Goal: Transaction & Acquisition: Purchase product/service

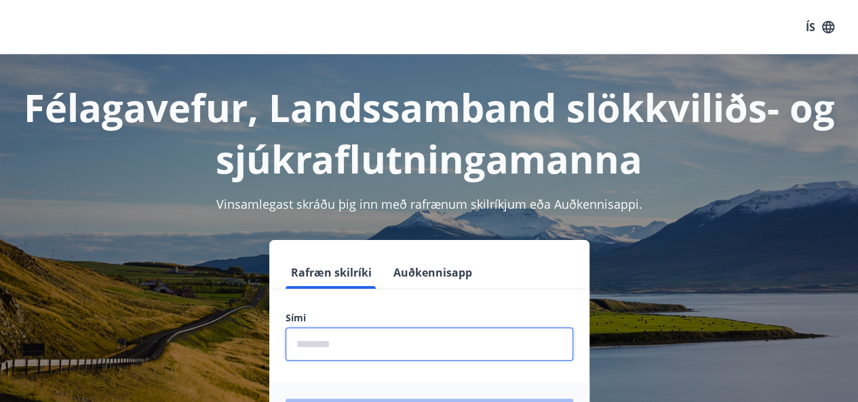
click at [413, 351] on input "phone" at bounding box center [430, 344] width 288 height 33
type input "********"
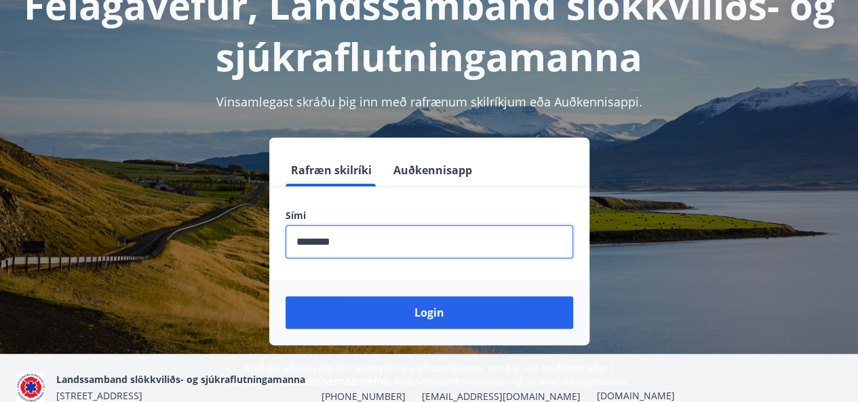
scroll to position [103, 0]
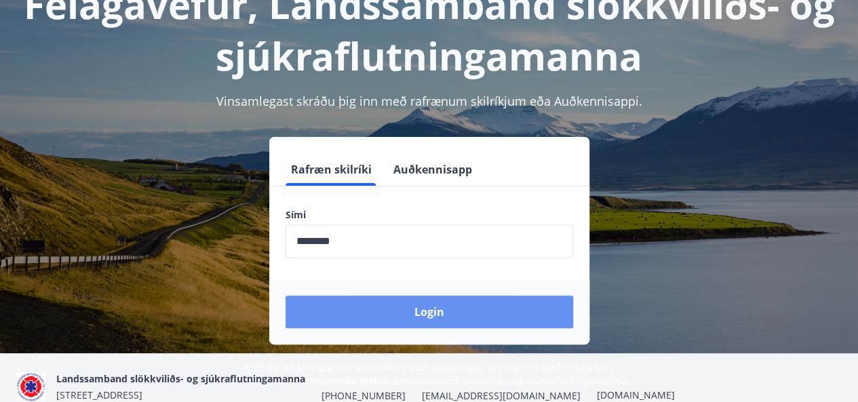
click at [431, 315] on button "Login" at bounding box center [430, 312] width 288 height 33
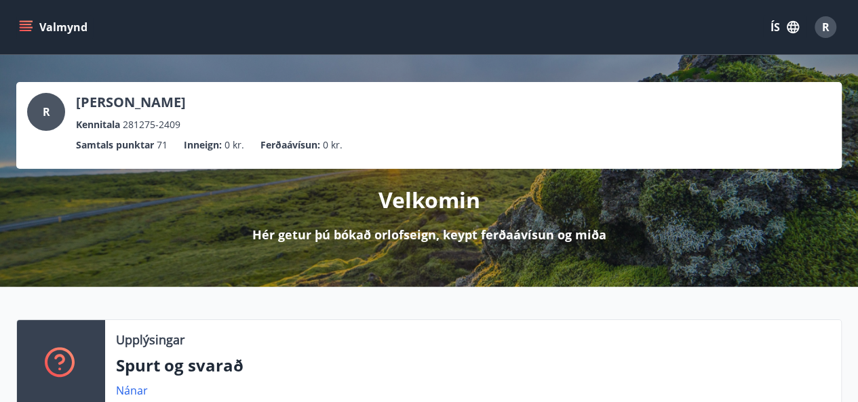
click at [27, 23] on icon "menu" at bounding box center [26, 27] width 14 height 14
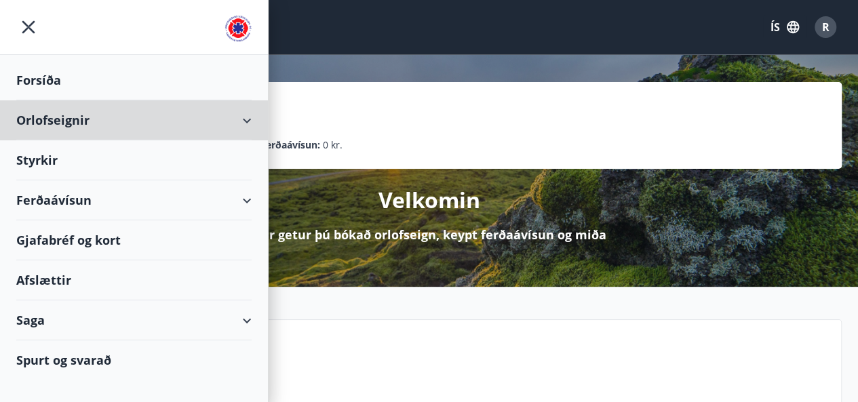
click at [223, 119] on div "Orlofseignir" at bounding box center [133, 120] width 235 height 40
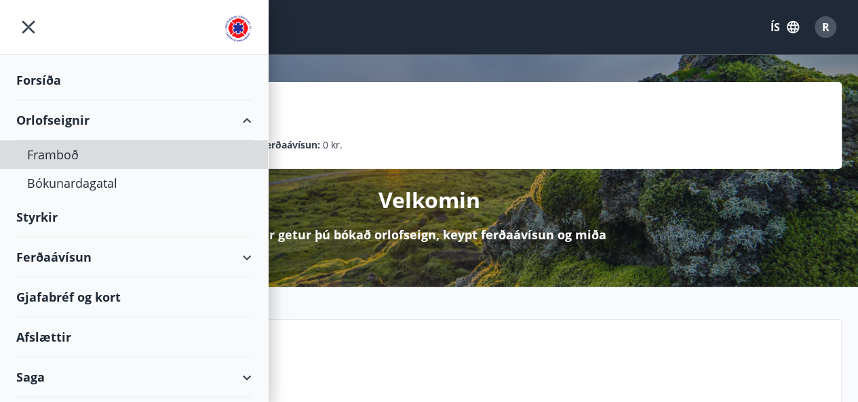
click at [68, 153] on div "Framboð" at bounding box center [134, 154] width 214 height 28
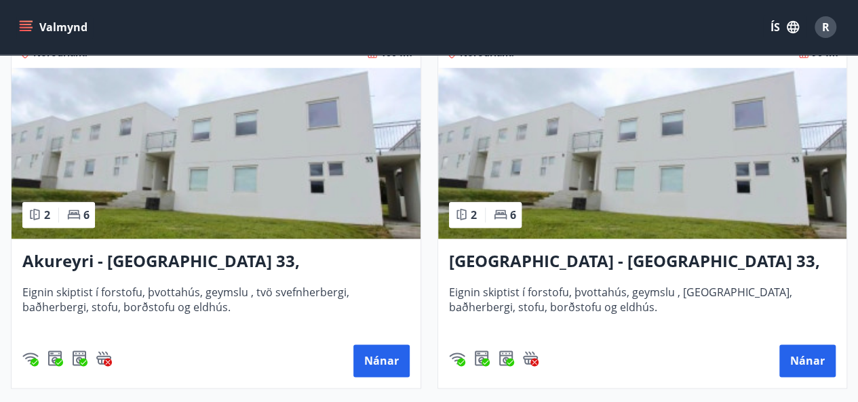
scroll to position [635, 0]
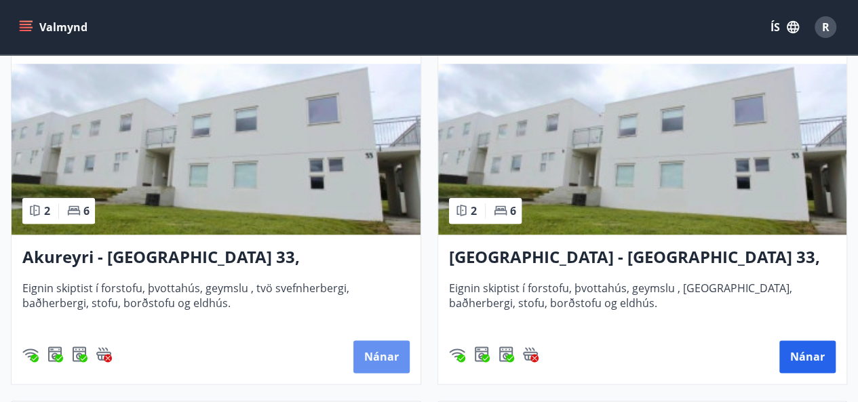
click at [376, 356] on button "Nánar" at bounding box center [381, 357] width 56 height 33
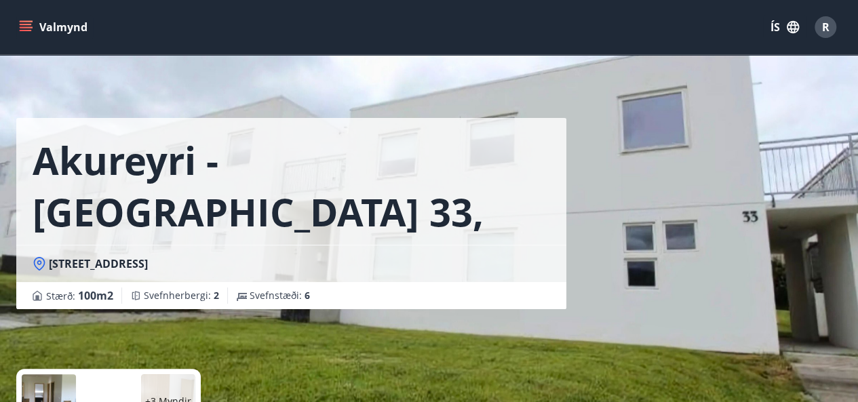
scroll to position [240, 0]
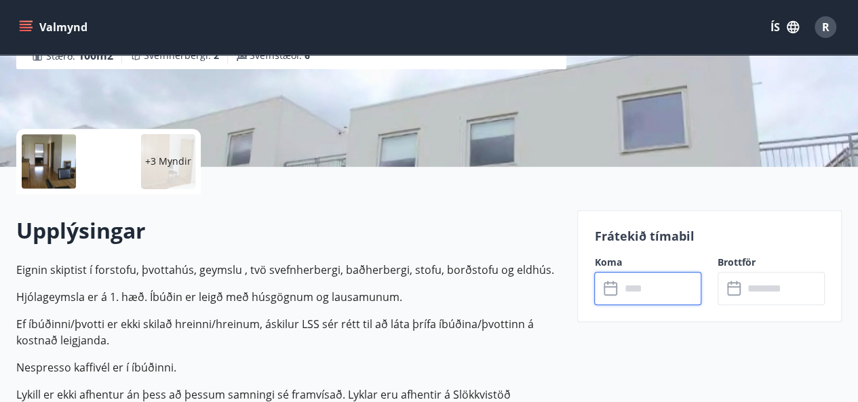
click at [637, 288] on input "text" at bounding box center [660, 288] width 81 height 33
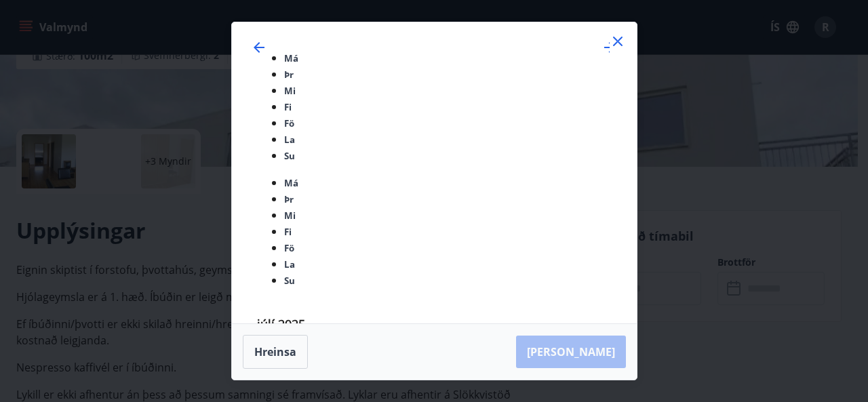
click at [616, 50] on icon at bounding box center [618, 41] width 16 height 16
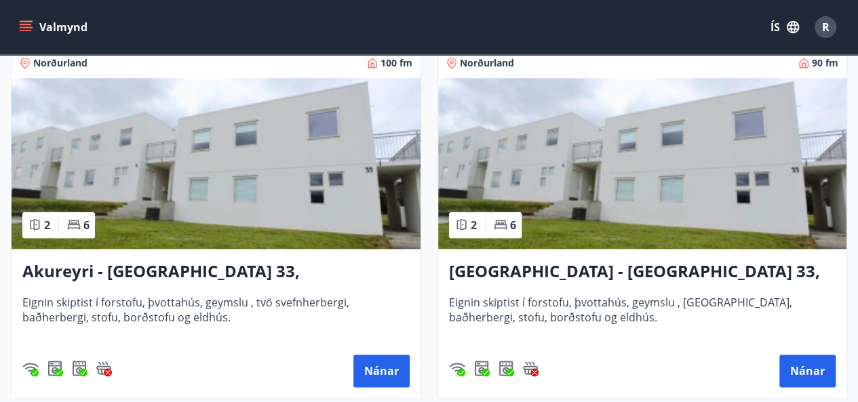
scroll to position [621, 0]
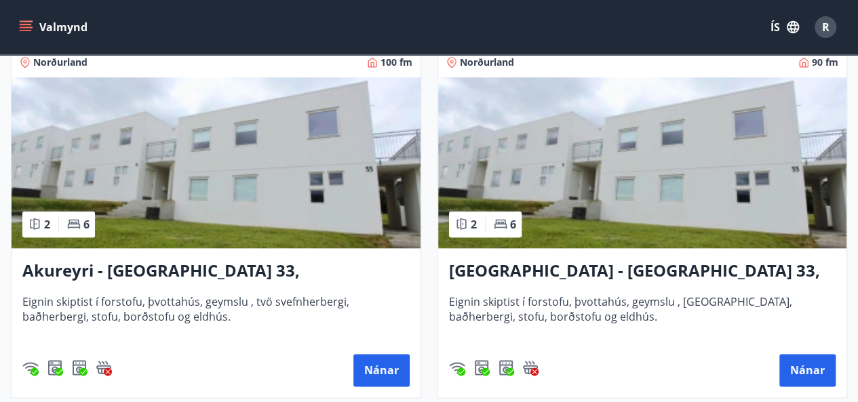
click at [631, 264] on h3 "Akureyri - Skálatún 33, NEÐRI HÆÐ" at bounding box center [642, 271] width 387 height 24
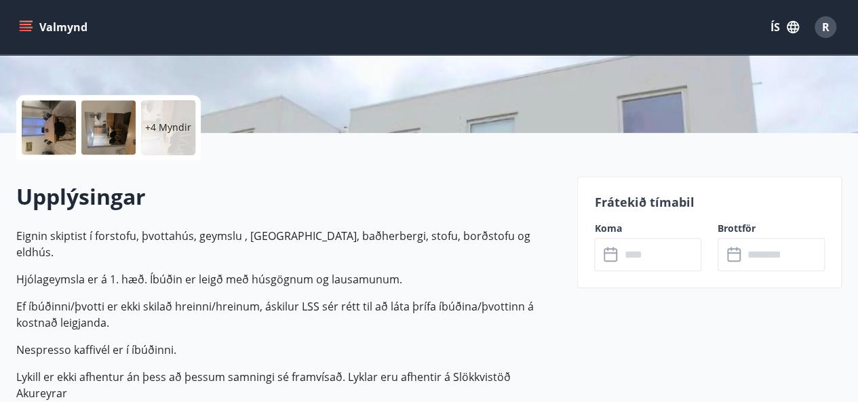
scroll to position [287, 0]
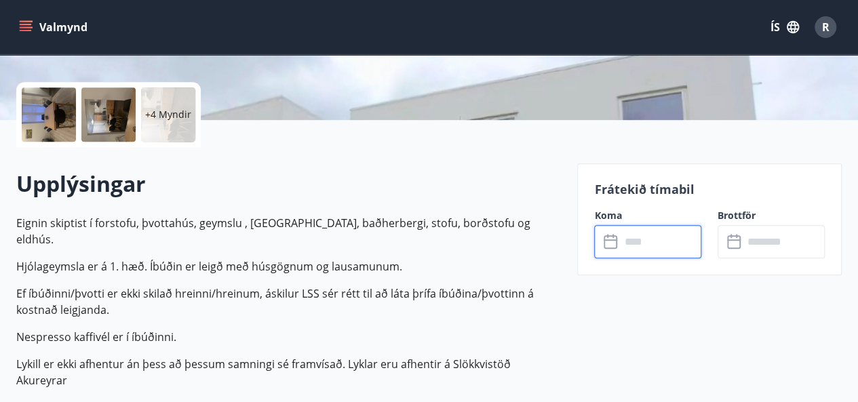
click at [652, 239] on input "text" at bounding box center [660, 241] width 81 height 33
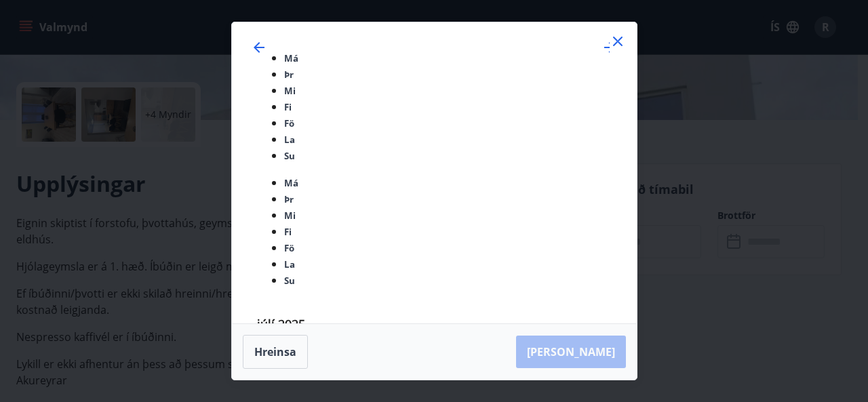
click at [613, 50] on icon at bounding box center [618, 41] width 16 height 16
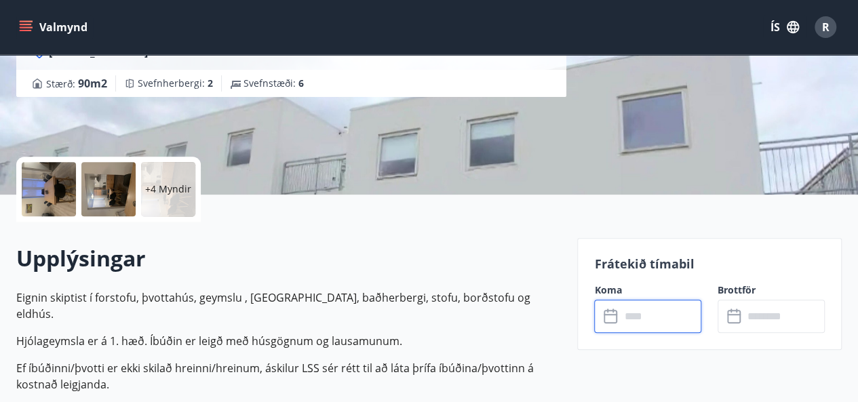
scroll to position [207, 0]
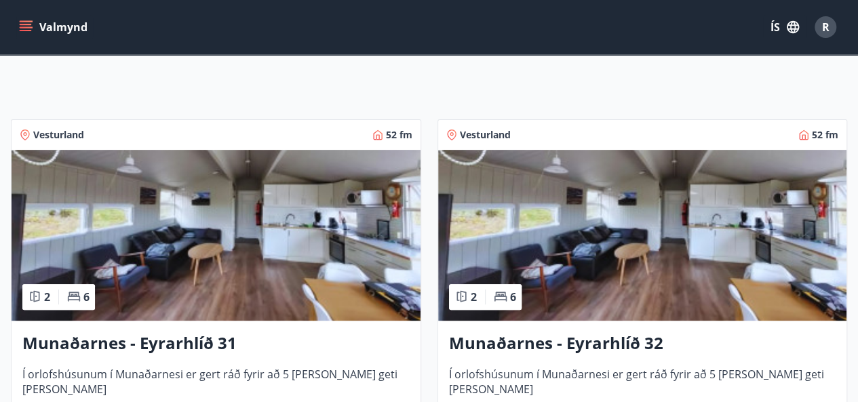
scroll to position [308, 0]
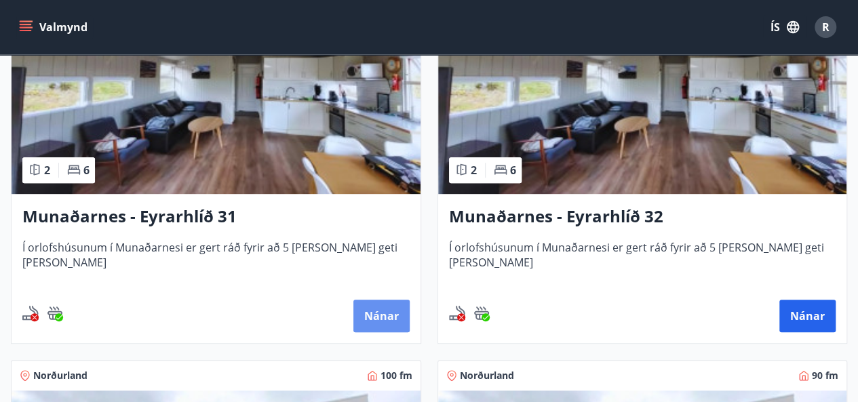
click at [368, 308] on button "Nánar" at bounding box center [381, 316] width 56 height 33
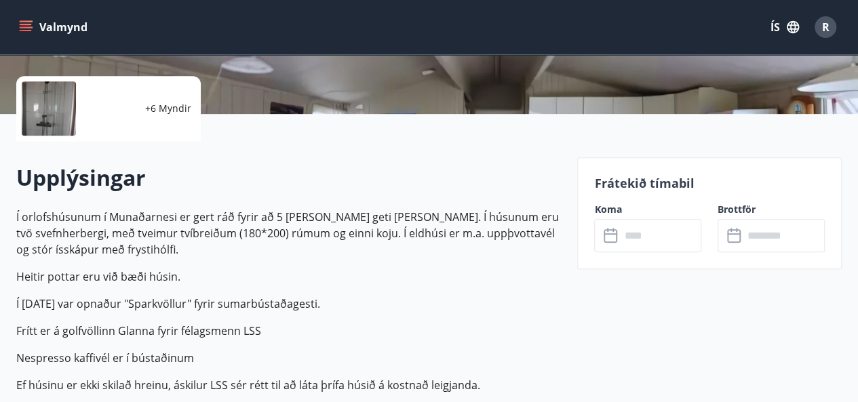
scroll to position [294, 0]
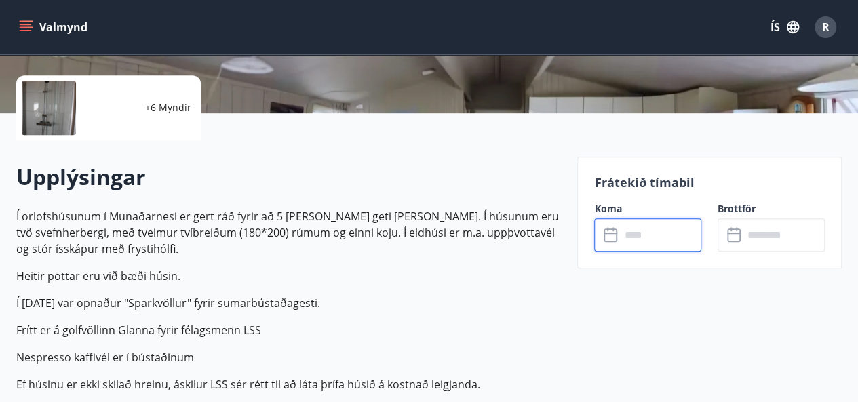
click at [654, 238] on input "text" at bounding box center [660, 234] width 81 height 33
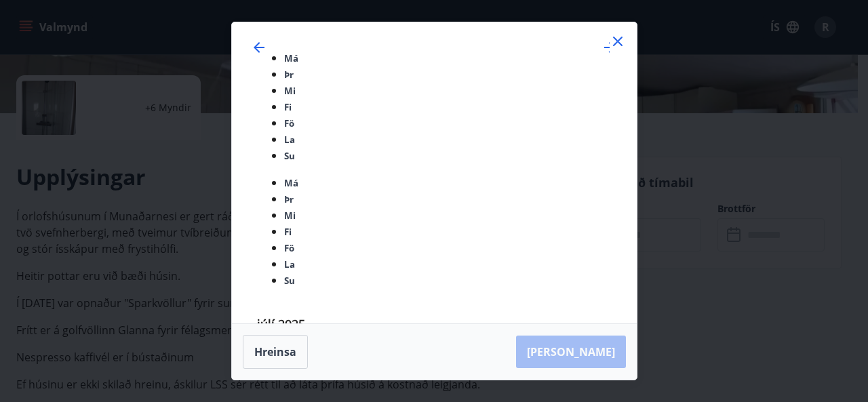
click at [616, 64] on div "Má Þr Mi Fi Fö La Su Má Þr Mi Fi Fö La Su júlí 2025 1 2 3 4 5 6 7 8 9 10 11 12 …" at bounding box center [434, 172] width 405 height 301
click at [619, 50] on icon at bounding box center [618, 41] width 16 height 16
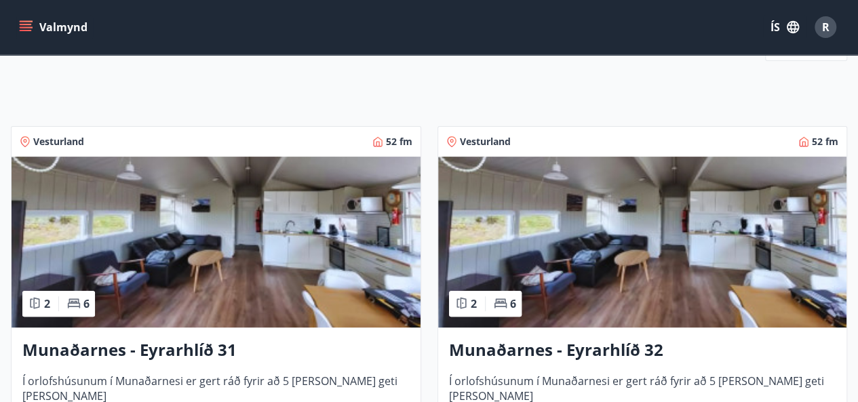
scroll to position [178, 0]
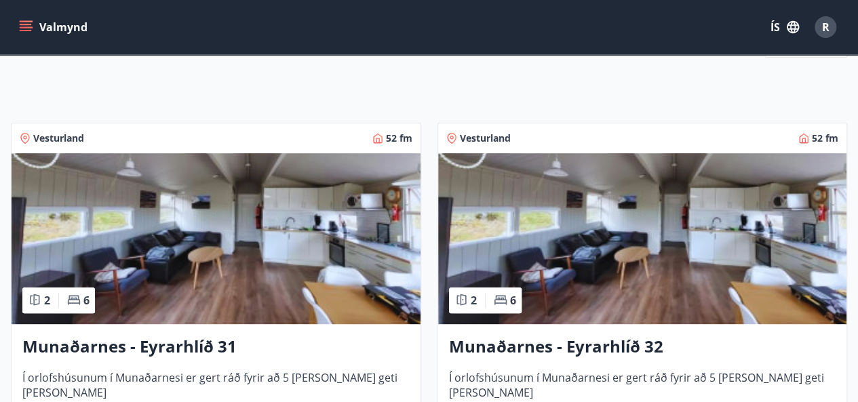
click at [609, 347] on h3 "Munaðarnes - Eyrarhlíð 32" at bounding box center [642, 347] width 387 height 24
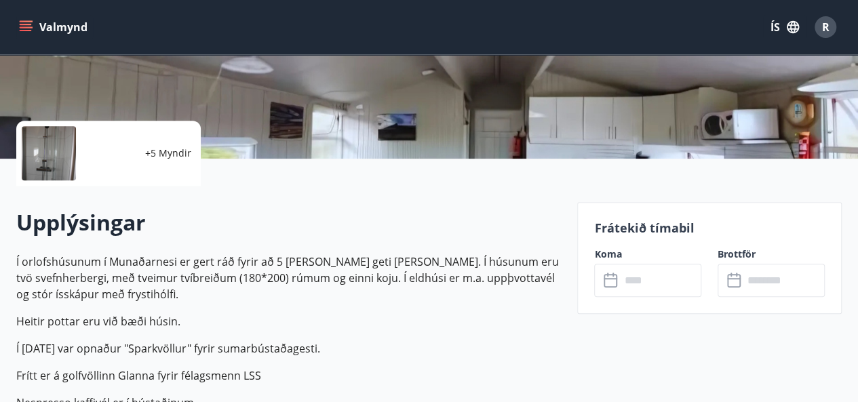
scroll to position [249, 0]
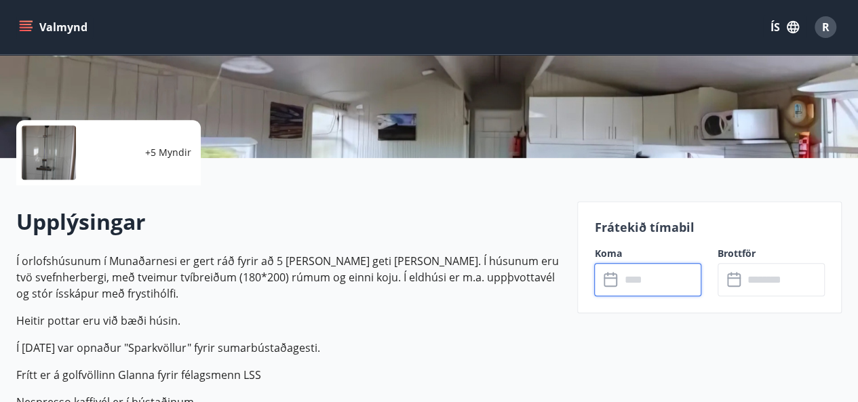
click at [642, 285] on input "text" at bounding box center [660, 279] width 81 height 33
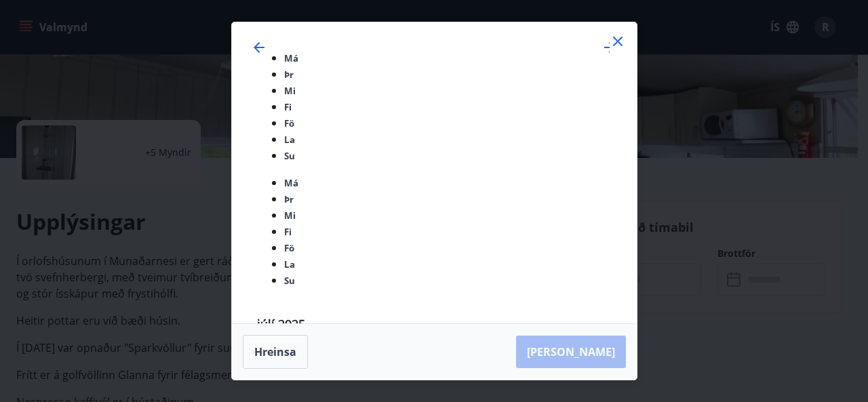
click at [617, 46] on icon at bounding box center [617, 41] width 9 height 9
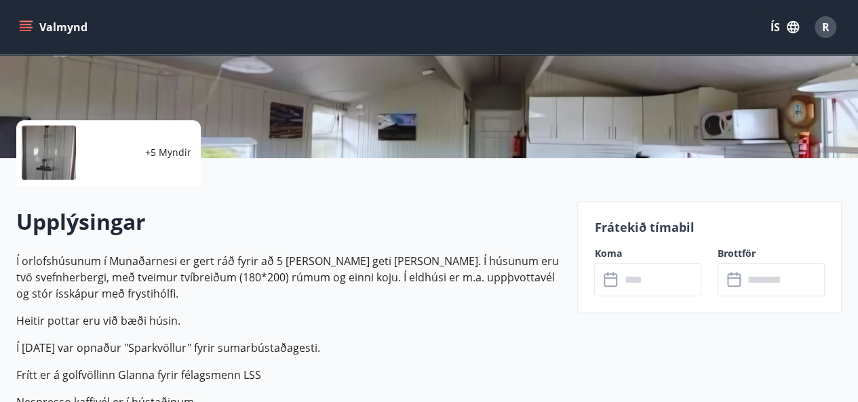
click at [24, 24] on icon "menu" at bounding box center [26, 24] width 12 height 1
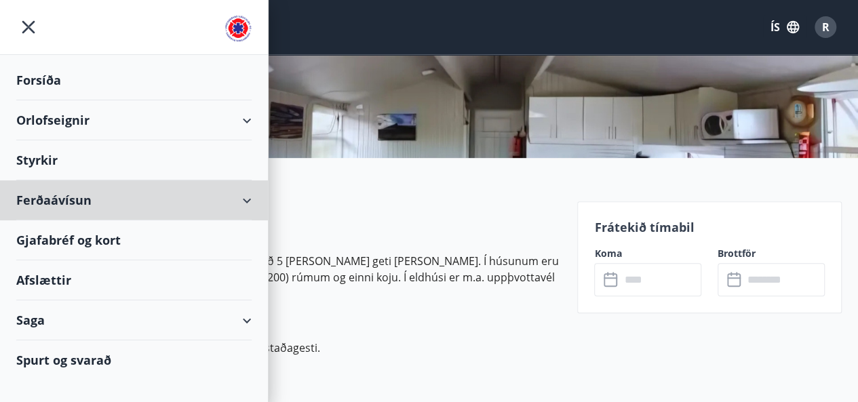
click at [210, 218] on div "Ferðaávísun" at bounding box center [133, 200] width 235 height 40
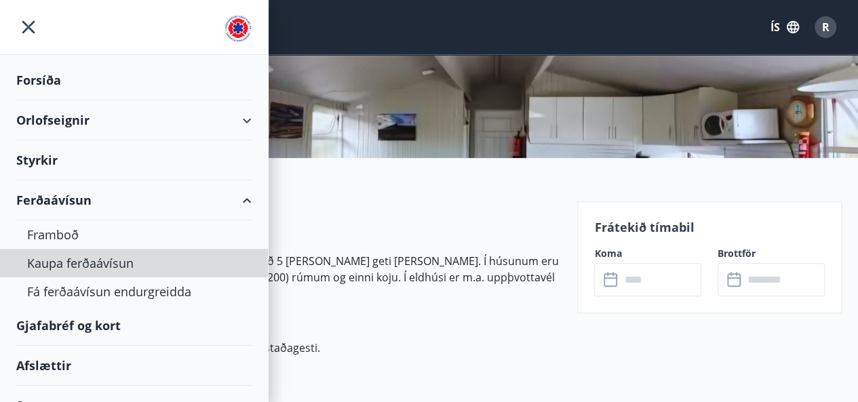
click at [117, 264] on div "Kaupa ferðaávísun" at bounding box center [134, 263] width 214 height 28
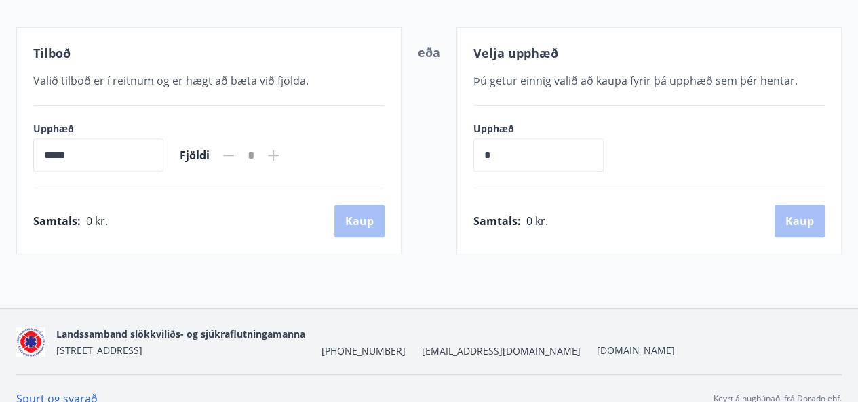
scroll to position [245, 0]
click at [279, 154] on icon at bounding box center [273, 156] width 11 height 11
click at [282, 153] on icon at bounding box center [273, 156] width 16 height 16
click at [234, 155] on icon at bounding box center [228, 155] width 11 height 1
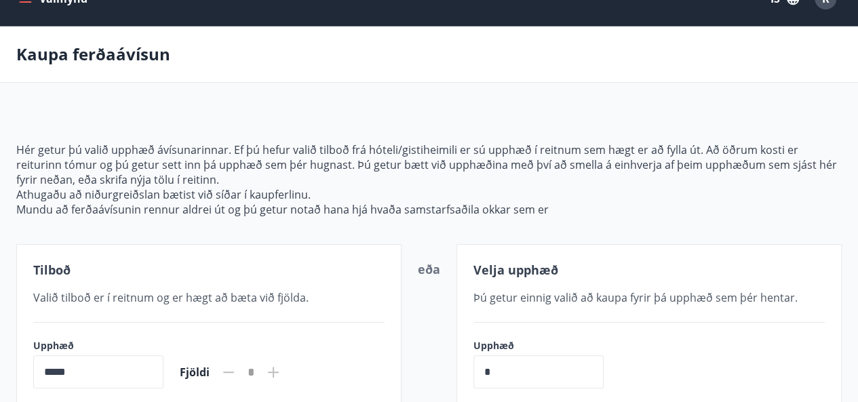
scroll to position [0, 0]
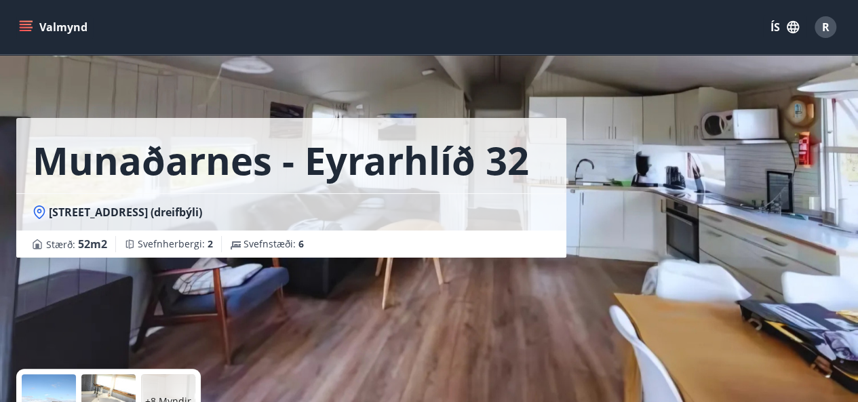
scroll to position [249, 0]
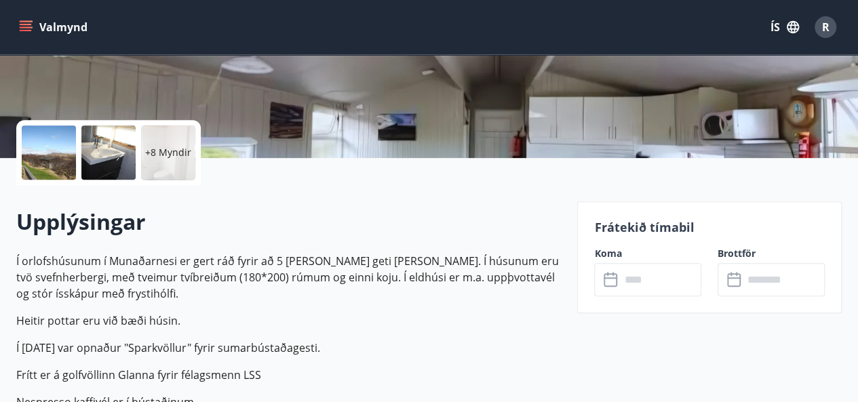
click at [28, 24] on icon "menu" at bounding box center [26, 24] width 12 height 1
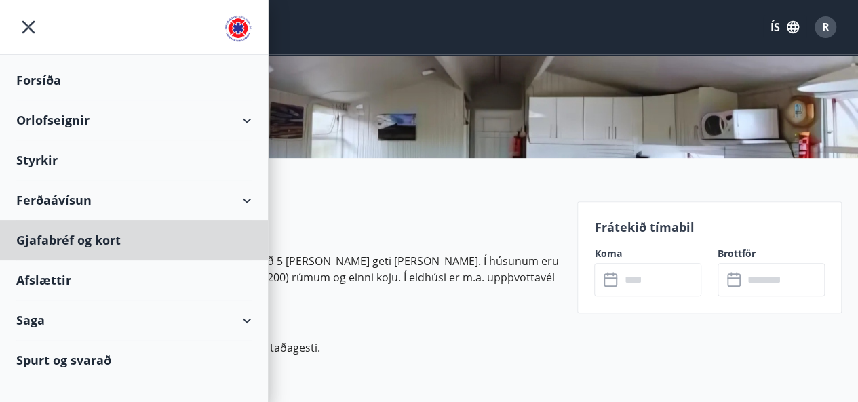
click at [102, 235] on div "Gjafabréf og kort" at bounding box center [133, 241] width 235 height 40
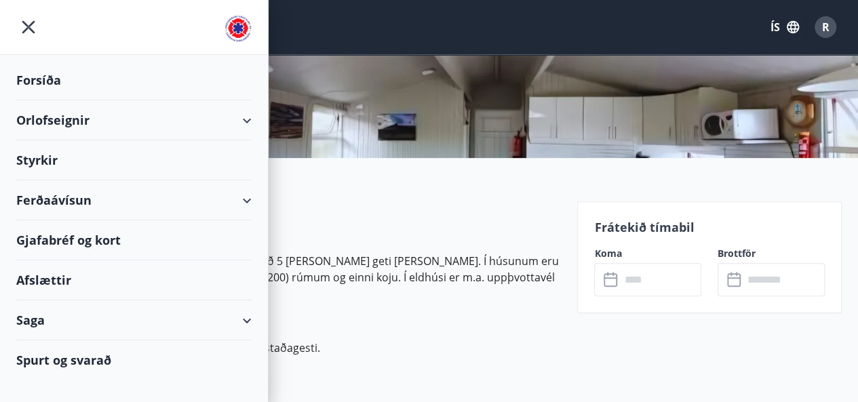
click at [219, 235] on div "Gjafabréf og kort" at bounding box center [133, 241] width 235 height 40
click at [159, 234] on div "Gjafabréf og kort" at bounding box center [133, 241] width 235 height 40
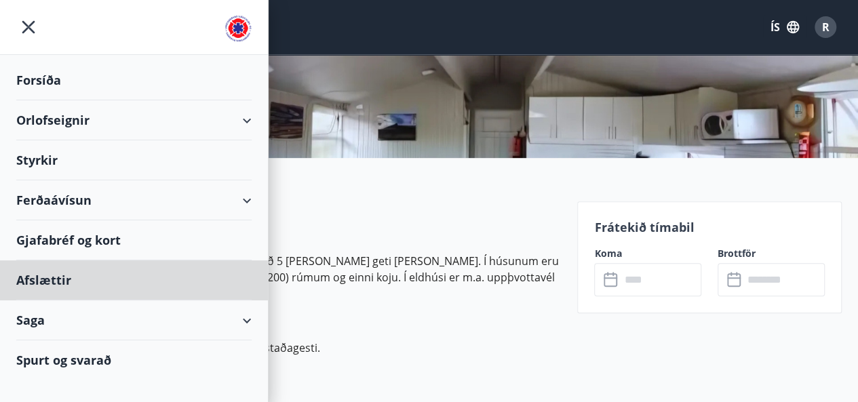
click at [64, 276] on div "Afslættir" at bounding box center [133, 281] width 235 height 40
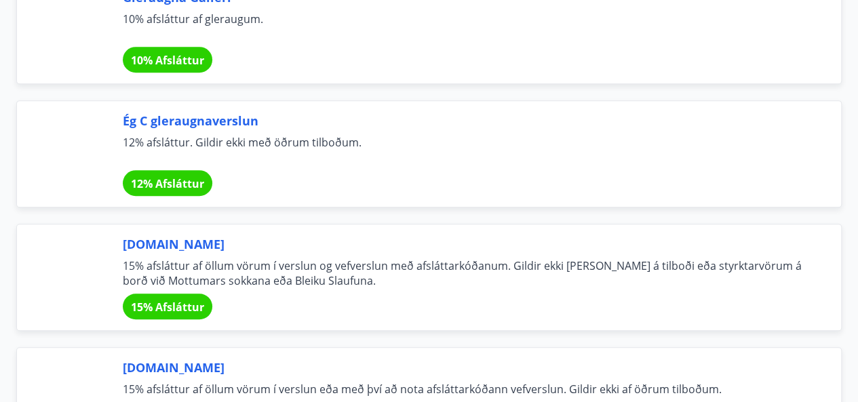
scroll to position [234, 0]
